Goal: Information Seeking & Learning: Find specific fact

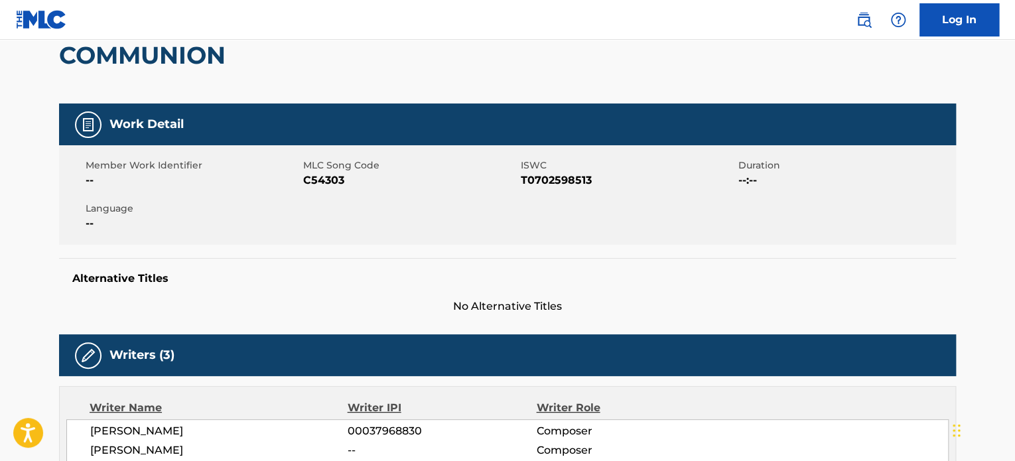
scroll to position [184, 0]
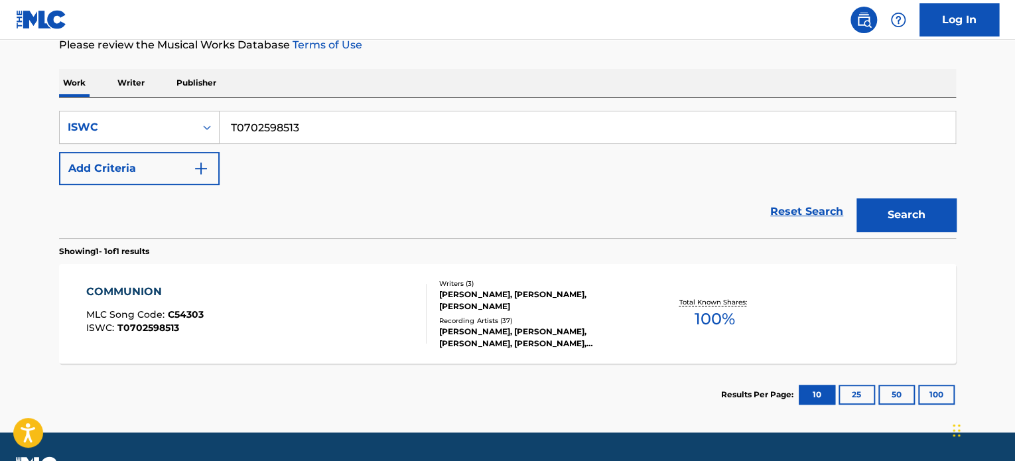
click at [403, 134] on input "T0702598513" at bounding box center [588, 127] width 736 height 32
paste input "Opening Titles"
type input "Opening Titles"
click at [143, 133] on div "ISWC" at bounding box center [127, 127] width 119 height 16
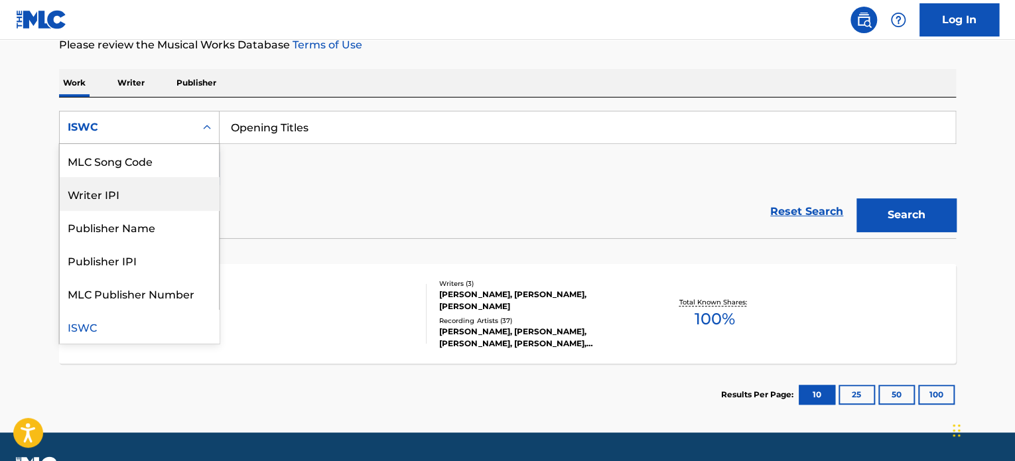
scroll to position [0, 0]
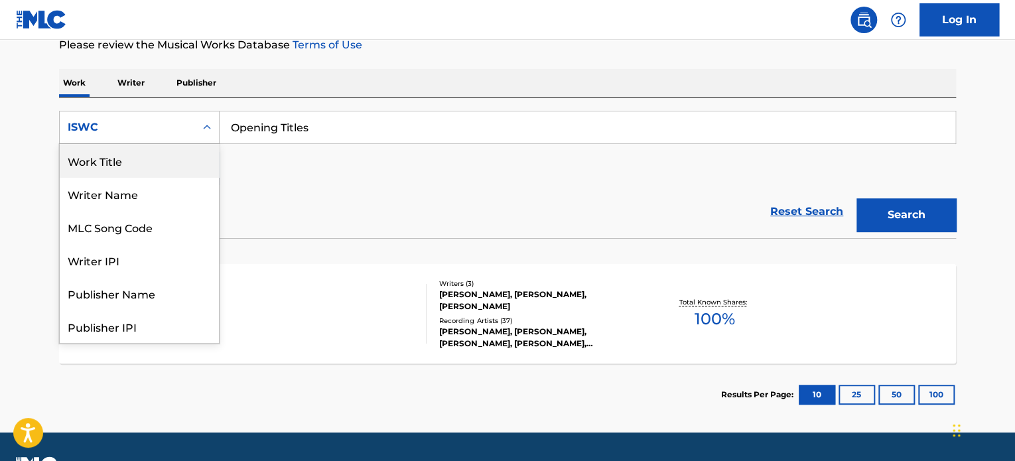
click at [132, 161] on div "Work Title" at bounding box center [139, 160] width 159 height 33
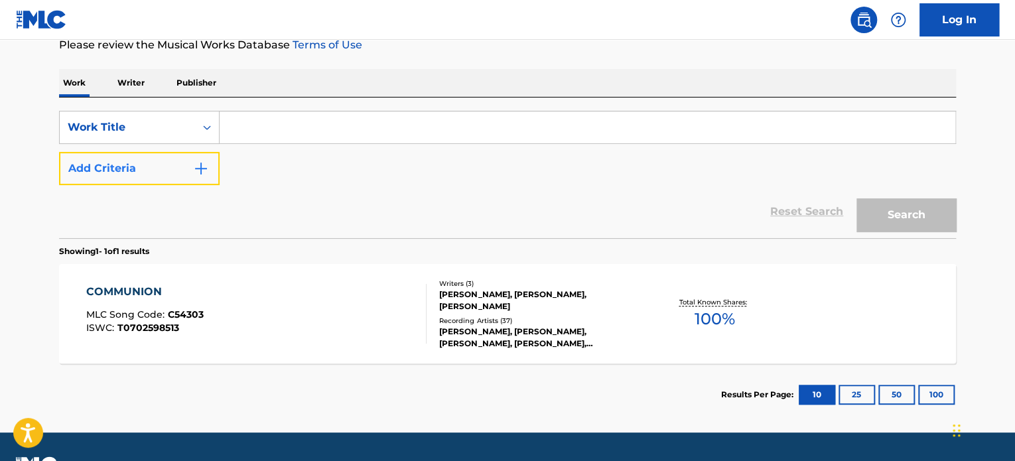
click at [152, 183] on button "Add Criteria" at bounding box center [139, 168] width 161 height 33
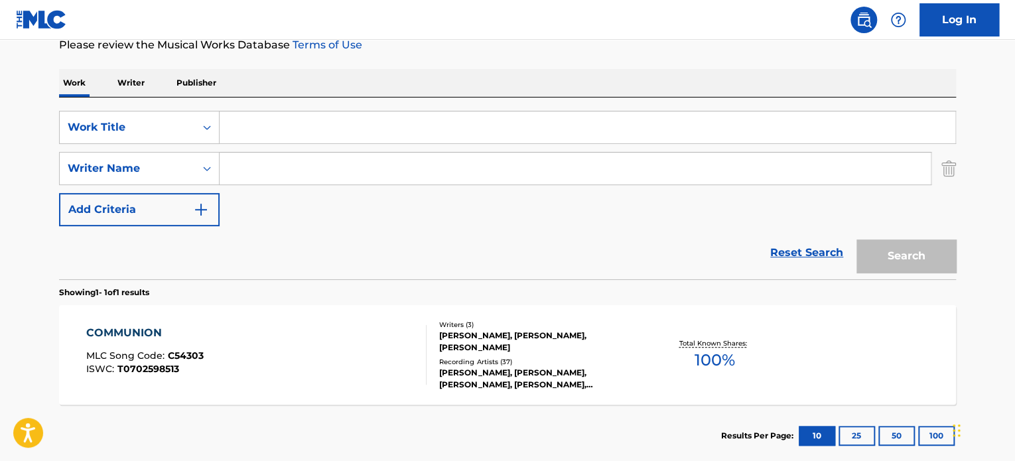
click at [252, 170] on input "Search Form" at bounding box center [575, 169] width 711 height 32
click at [256, 116] on input "Search Form" at bounding box center [588, 127] width 736 height 32
paste input "Opening Titles"
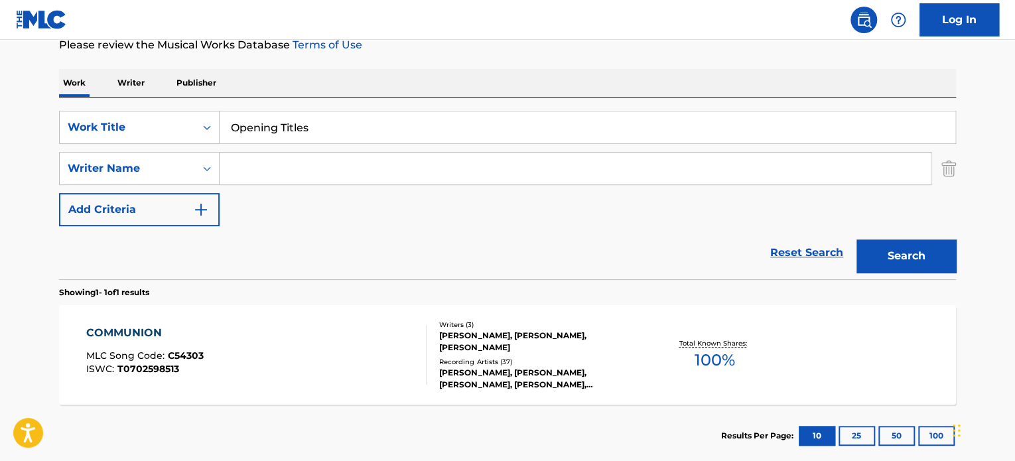
type input "Opening Titles"
click at [408, 168] on input "Search Form" at bounding box center [575, 169] width 711 height 32
type input "zimmer"
drag, startPoint x: 431, startPoint y: 222, endPoint x: 589, endPoint y: 254, distance: 161.1
click at [433, 222] on div "SearchWithCriteriaeb1c6695-1bee-49fc-b546-43e15ca1a389 Work Title Opening Title…" at bounding box center [507, 168] width 897 height 115
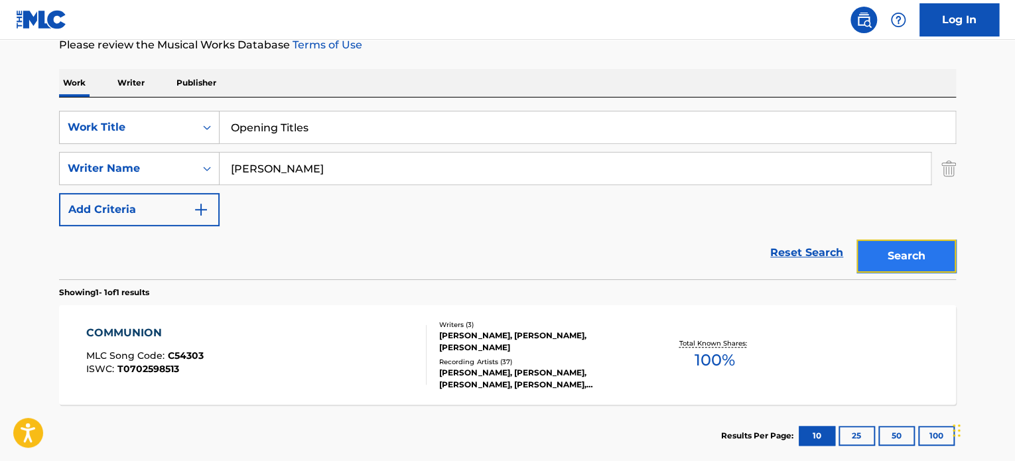
click at [894, 259] on button "Search" at bounding box center [907, 256] width 100 height 33
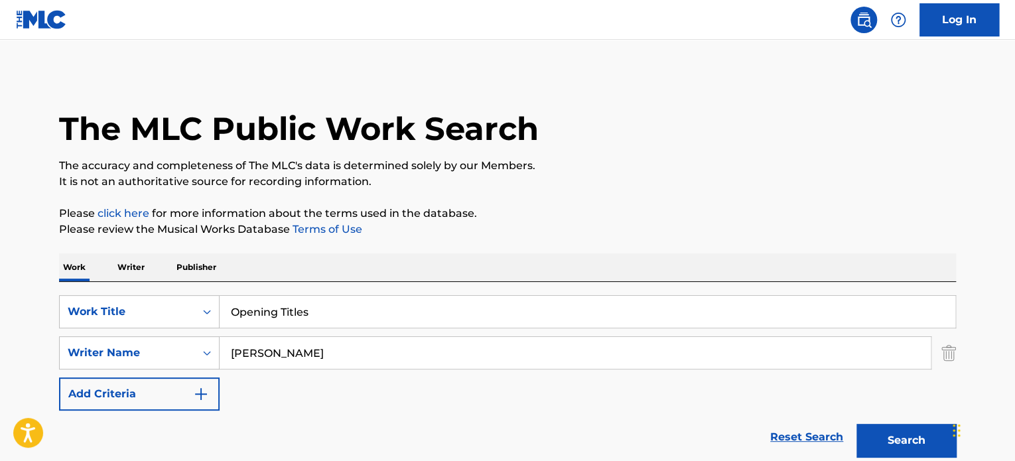
click at [364, 305] on input "Opening Titles" at bounding box center [588, 312] width 736 height 32
click at [857, 424] on button "Search" at bounding box center [907, 440] width 100 height 33
drag, startPoint x: 314, startPoint y: 312, endPoint x: 185, endPoint y: 301, distance: 129.9
click at [80, 301] on div "SearchWithCriteriaeb1c6695-1bee-49fc-b546-43e15ca1a389 Work Title Opening Title…" at bounding box center [507, 311] width 897 height 33
click at [669, 265] on div "Work Writer Publisher" at bounding box center [507, 267] width 897 height 28
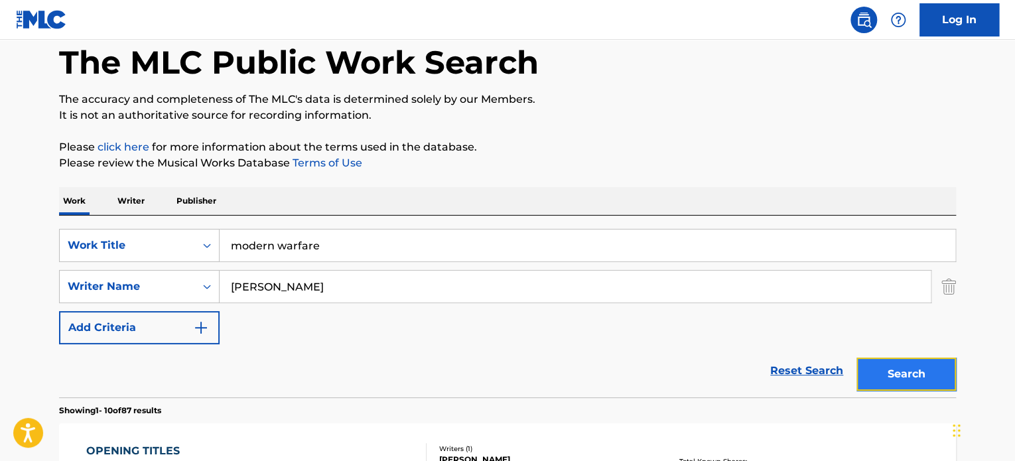
click at [883, 371] on button "Search" at bounding box center [907, 374] width 100 height 33
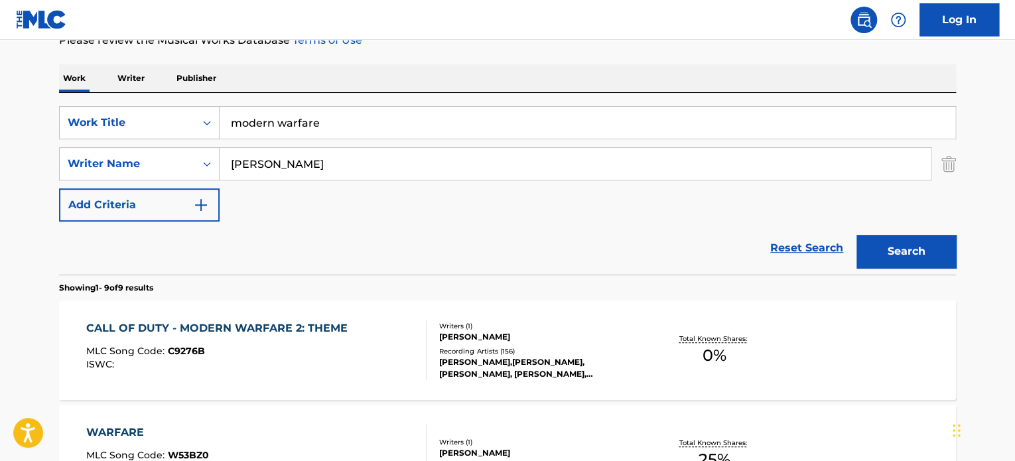
scroll to position [157, 0]
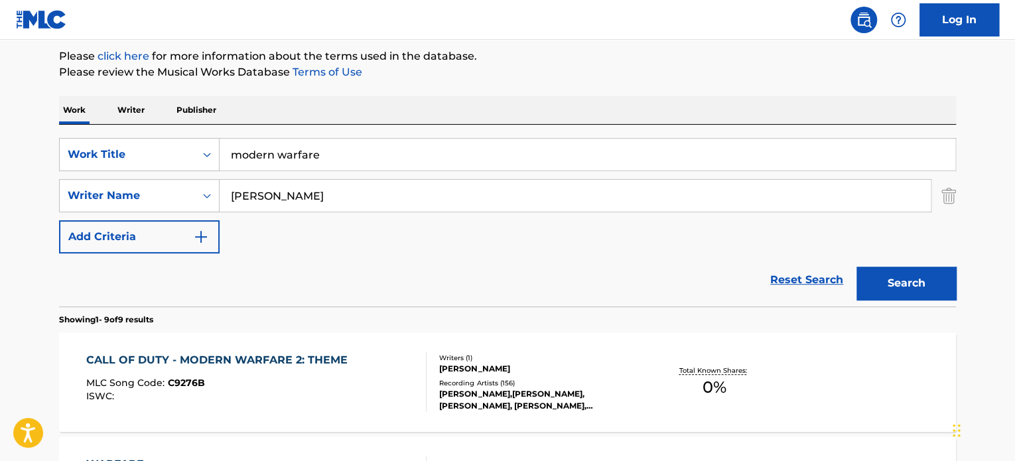
click at [401, 147] on input "modern warfare" at bounding box center [588, 155] width 736 height 32
type input "blood in blodd"
type input "conti"
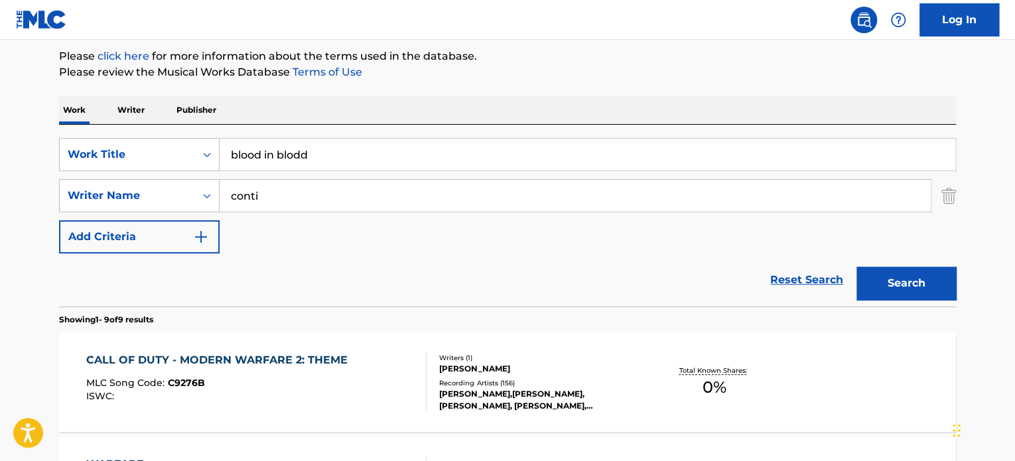
click at [857, 267] on button "Search" at bounding box center [907, 283] width 100 height 33
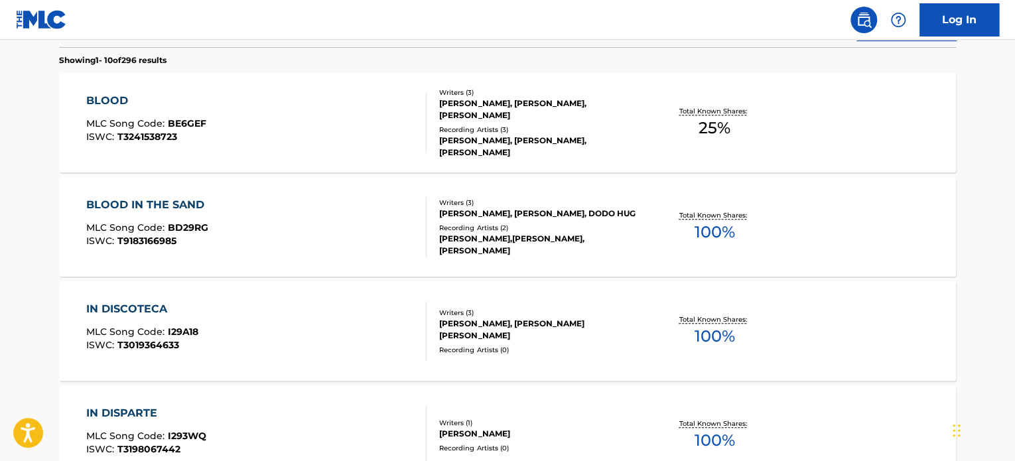
scroll to position [423, 0]
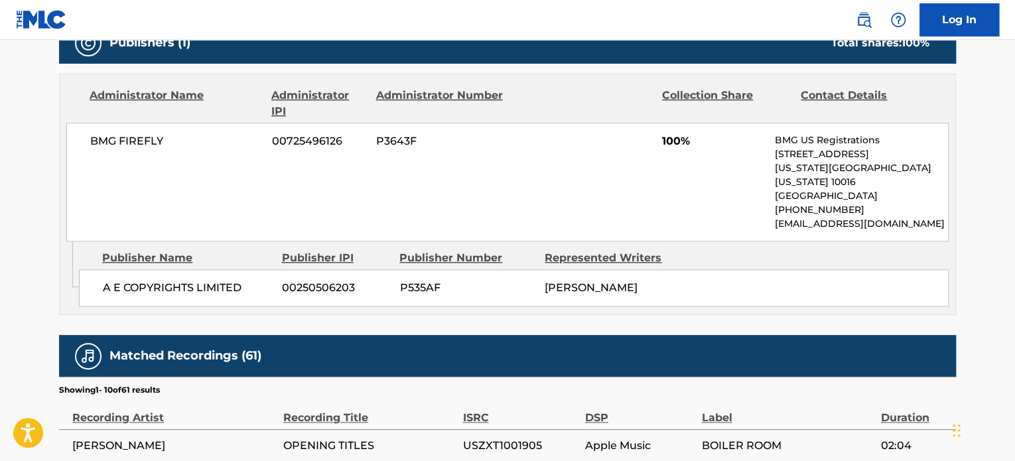
scroll to position [597, 0]
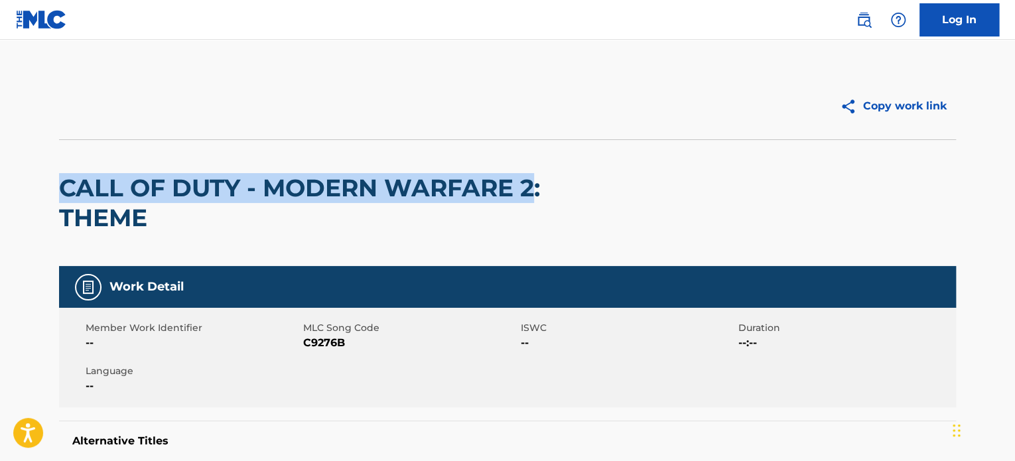
drag, startPoint x: 62, startPoint y: 175, endPoint x: 531, endPoint y: 188, distance: 469.2
click at [531, 188] on h2 "CALL OF DUTY - MODERN WARFARE 2: THEME" at bounding box center [328, 203] width 538 height 60
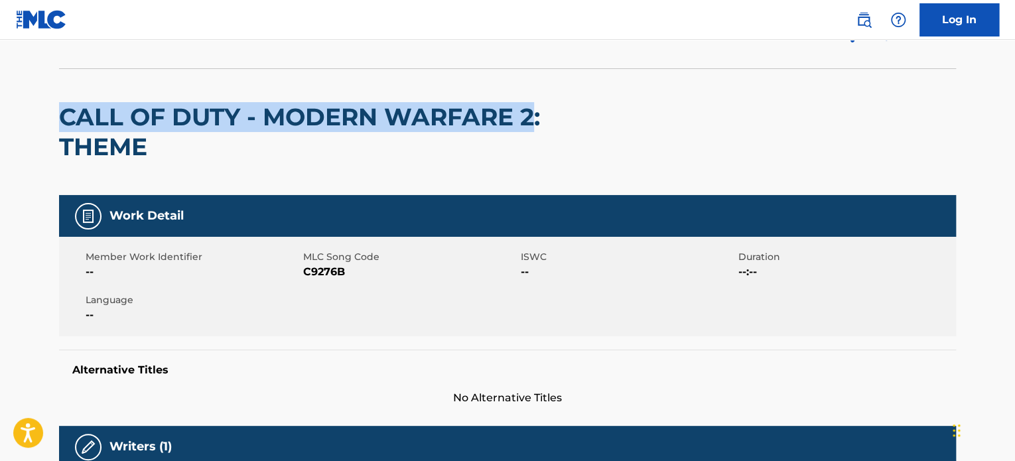
scroll to position [66, 0]
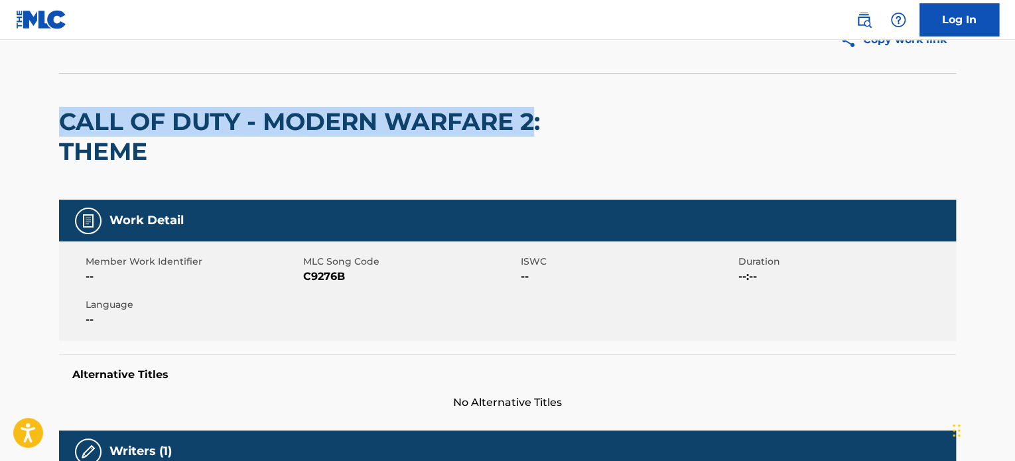
click at [86, 115] on h2 "CALL OF DUTY - MODERN WARFARE 2: THEME" at bounding box center [328, 137] width 538 height 60
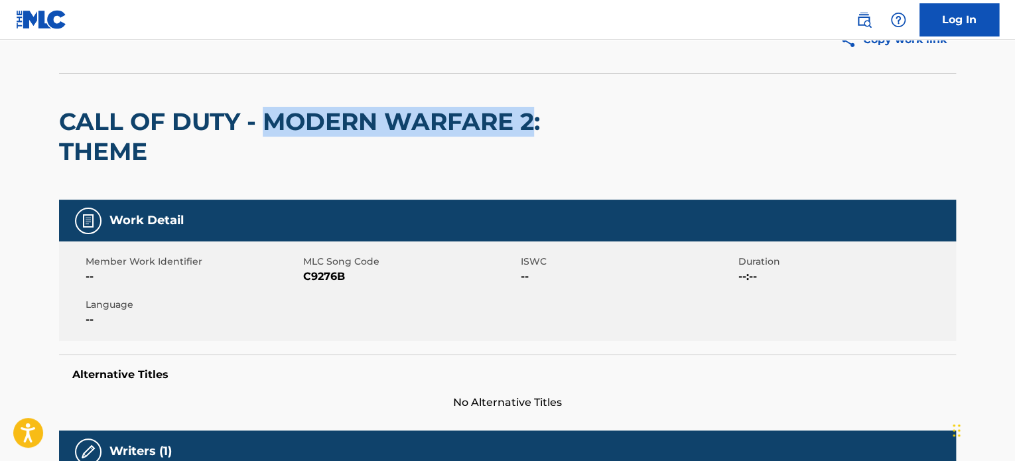
drag, startPoint x: 265, startPoint y: 113, endPoint x: 536, endPoint y: 105, distance: 271.5
click at [536, 105] on div "CALL OF DUTY - MODERN WARFARE 2: THEME" at bounding box center [328, 137] width 538 height 126
copy h2 "MODERN WARFARE 2"
